Goal: Check status: Check status

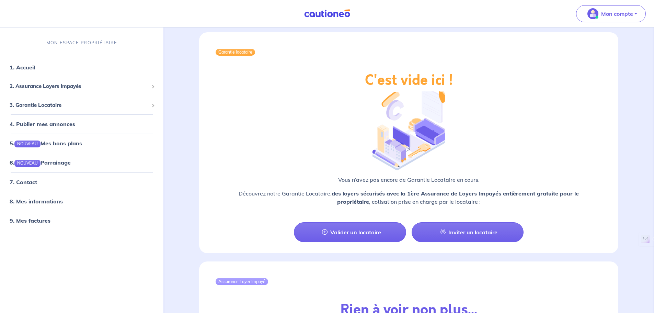
scroll to position [515, 0]
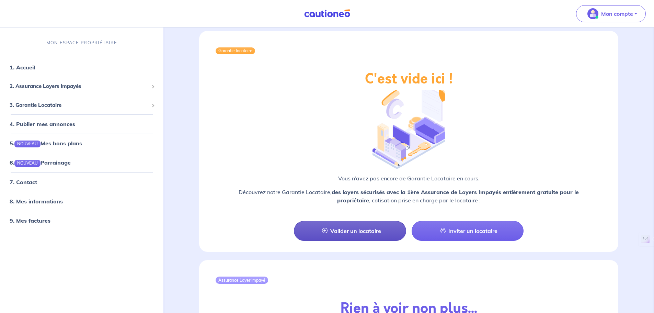
click at [348, 221] on link "Valider un locataire" at bounding box center [350, 231] width 112 height 20
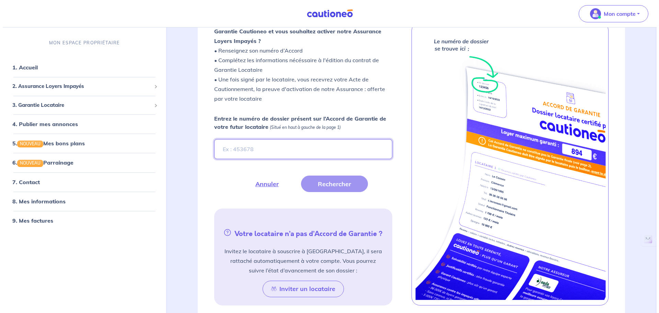
scroll to position [156, 0]
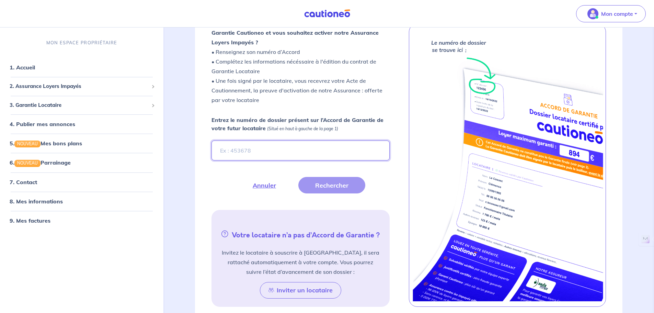
click at [243, 150] on input "Entrez le numéro de dossier présent sur l’Accord de Garantie de votre futur loc…" at bounding box center [300, 150] width 178 height 20
paste input "xeavKd"
type input "xeavKd"
click at [330, 185] on button "Rechercher" at bounding box center [331, 185] width 67 height 16
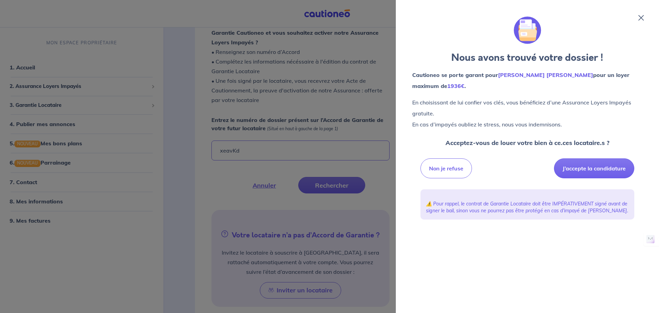
click at [264, 199] on div at bounding box center [329, 156] width 659 height 313
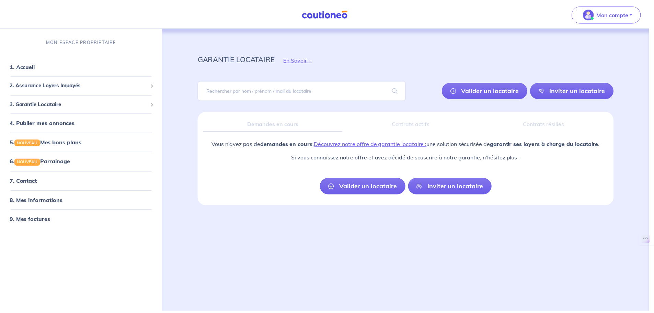
scroll to position [0, 0]
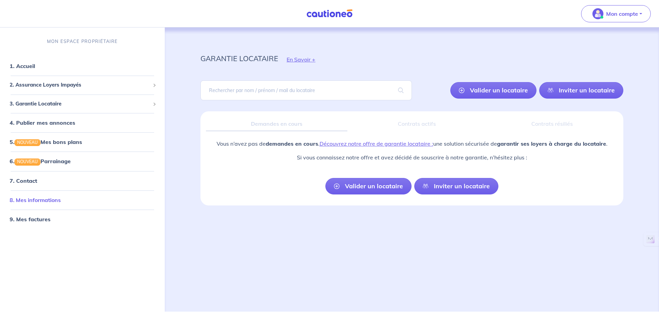
click at [39, 202] on link "8. Mes informations" at bounding box center [35, 199] width 51 height 7
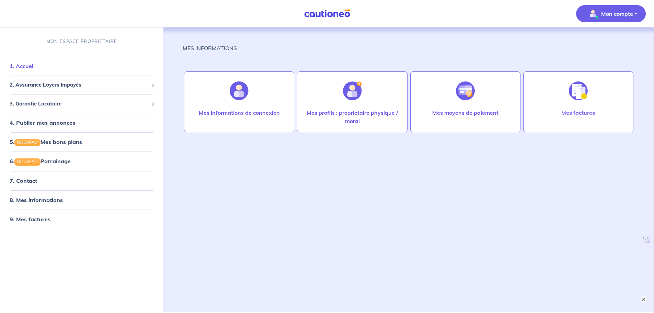
click at [35, 68] on link "1. Accueil" at bounding box center [22, 65] width 25 height 7
